Goal: Navigation & Orientation: Go to known website

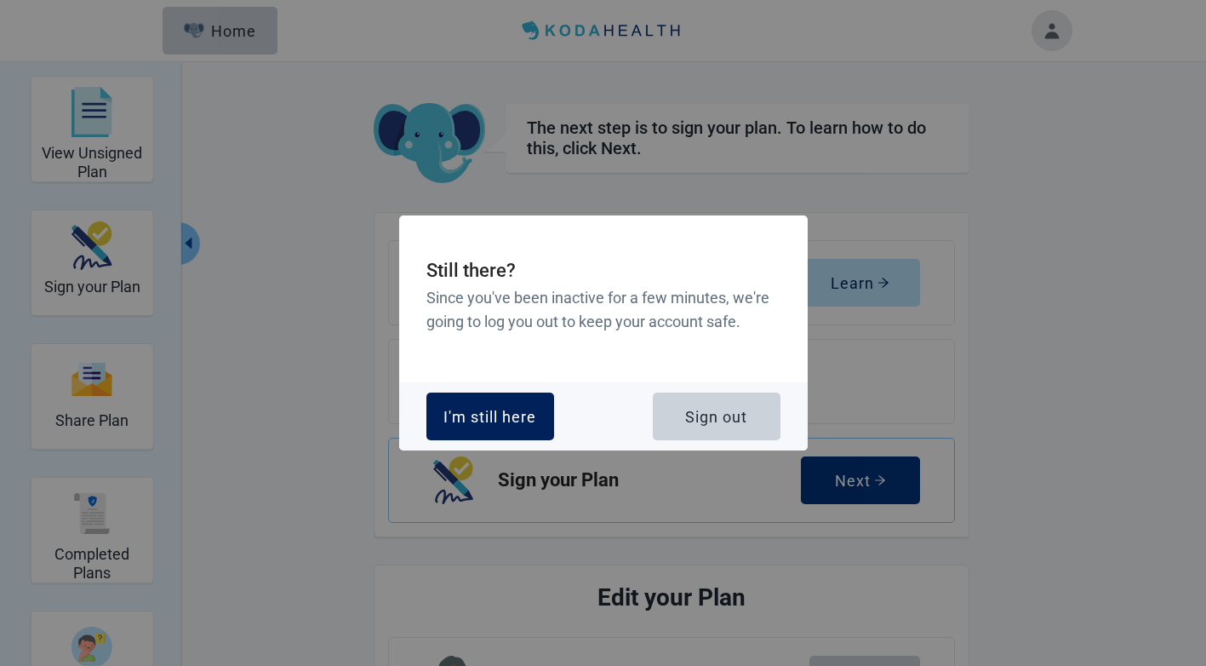
click at [487, 409] on div "I'm still here" at bounding box center [489, 416] width 93 height 17
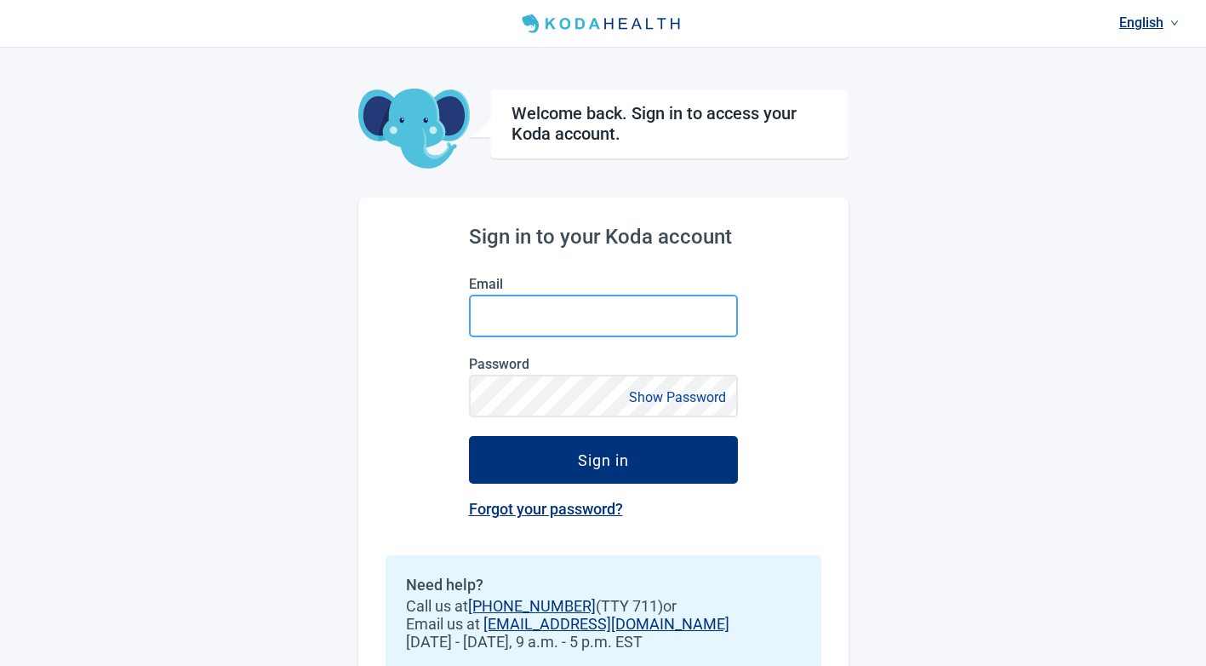
type input "[EMAIL_ADDRESS][DOMAIN_NAME]"
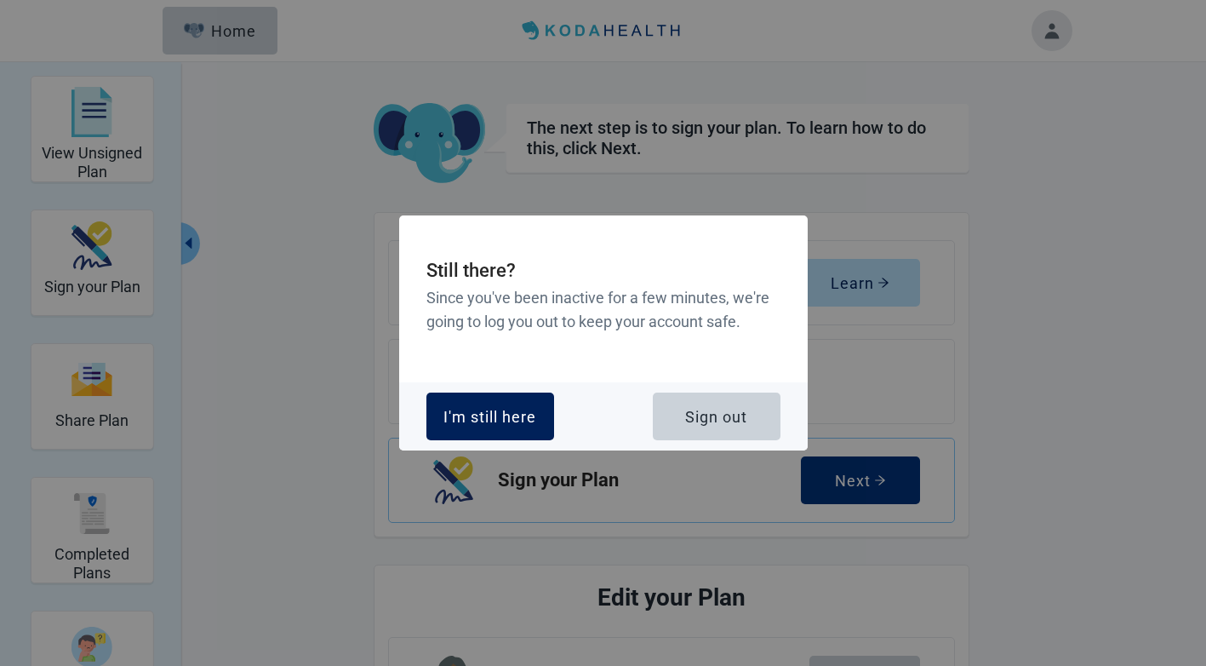
click at [471, 420] on div "I'm still here" at bounding box center [489, 416] width 93 height 17
